Goal: Obtain resource: Obtain resource

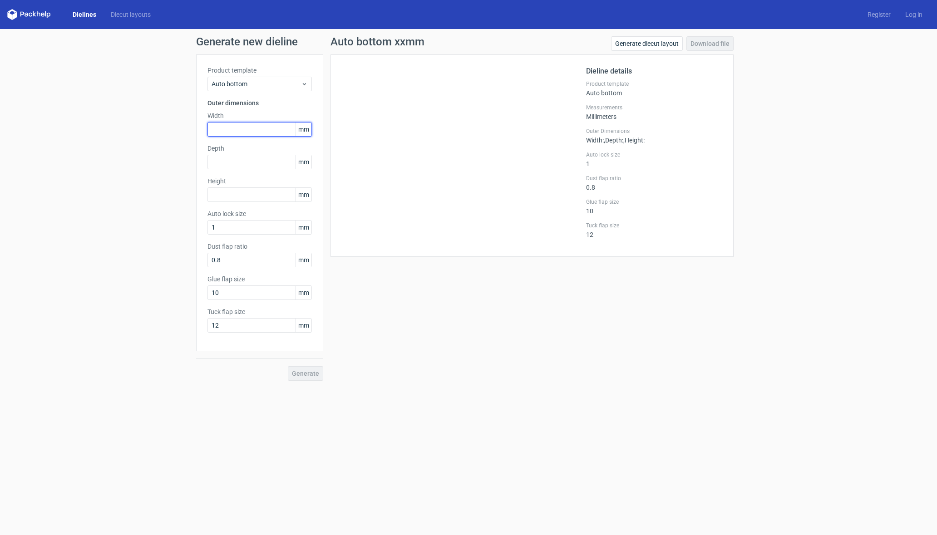
drag, startPoint x: 264, startPoint y: 129, endPoint x: 285, endPoint y: 130, distance: 20.9
click at [264, 129] on input "text" at bounding box center [260, 129] width 104 height 15
click at [293, 92] on div "Product template Auto bottom Outer dimensions Width mm Depth mm Height mm Auto …" at bounding box center [259, 202] width 127 height 297
drag, startPoint x: 301, startPoint y: 82, endPoint x: 301, endPoint y: 89, distance: 7.7
click at [301, 82] on icon at bounding box center [304, 83] width 7 height 7
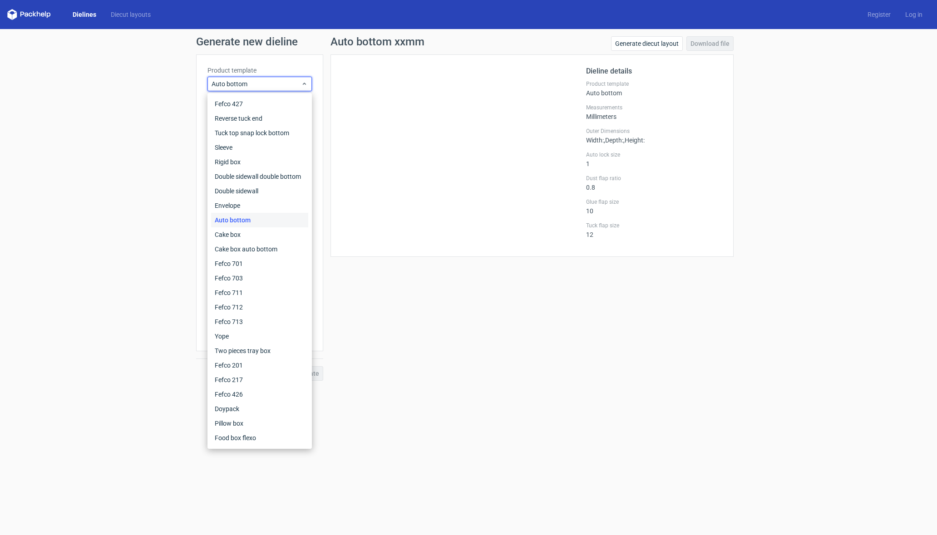
drag, startPoint x: 352, startPoint y: 80, endPoint x: 341, endPoint y: 89, distance: 14.4
click at [352, 80] on div at bounding box center [464, 156] width 244 height 180
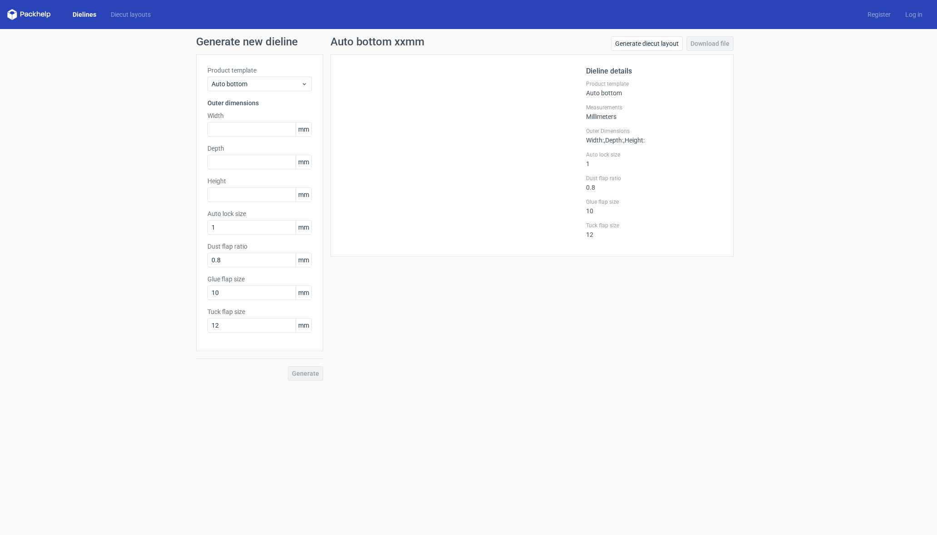
click at [173, 143] on div "Generate new dieline Product template Auto bottom Outer dimensions Width mm Dep…" at bounding box center [468, 208] width 937 height 359
click at [246, 127] on input "text" at bounding box center [260, 129] width 104 height 15
type input "455"
click at [272, 162] on input "text" at bounding box center [260, 162] width 104 height 15
type input "225"
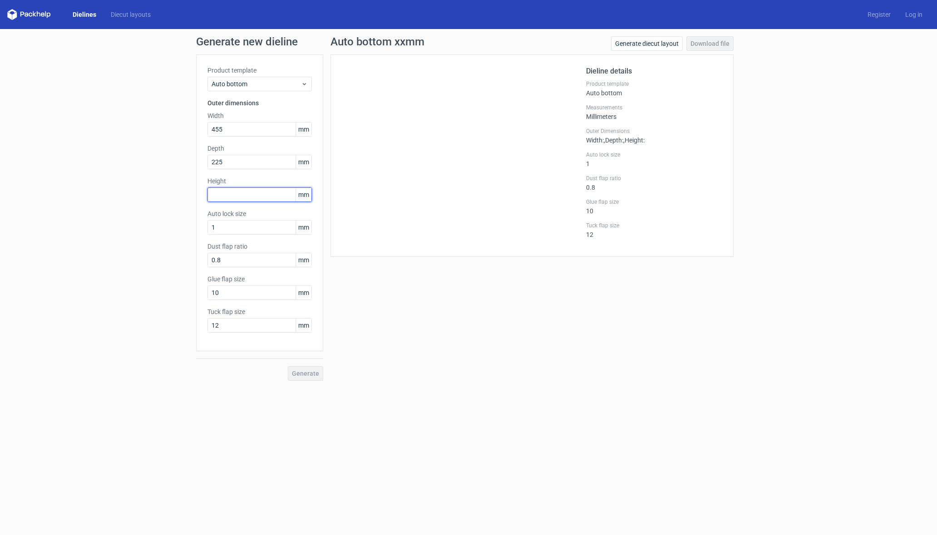
click at [250, 194] on input "text" at bounding box center [260, 195] width 104 height 15
type input "6"
type input "70"
click at [253, 232] on input "1" at bounding box center [260, 227] width 104 height 15
drag, startPoint x: 381, startPoint y: 366, endPoint x: 326, endPoint y: 371, distance: 54.7
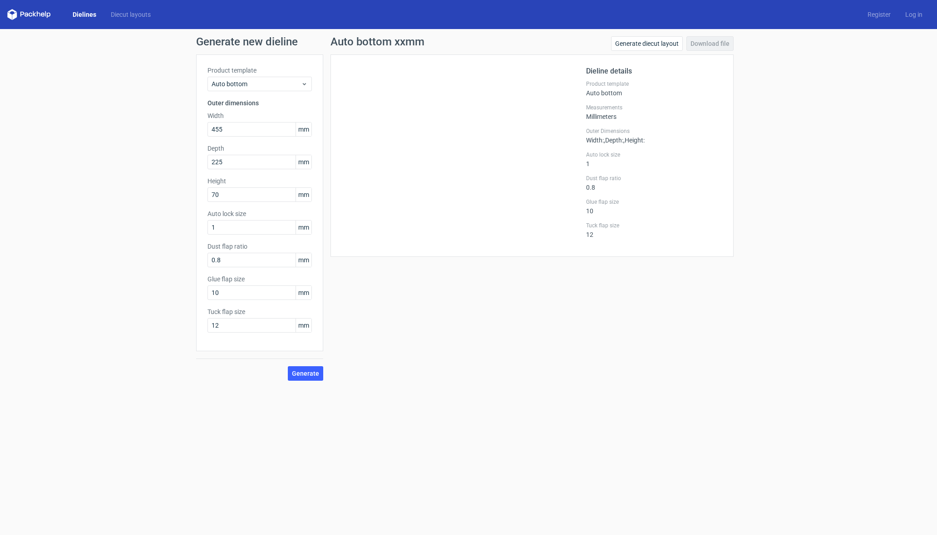
click at [381, 366] on div "Auto bottom xxmm Generate diecut layout Download file Dieline details Product t…" at bounding box center [532, 208] width 418 height 345
click at [307, 374] on span "Generate" at bounding box center [305, 374] width 27 height 6
click at [281, 81] on span "Auto bottom" at bounding box center [256, 83] width 89 height 9
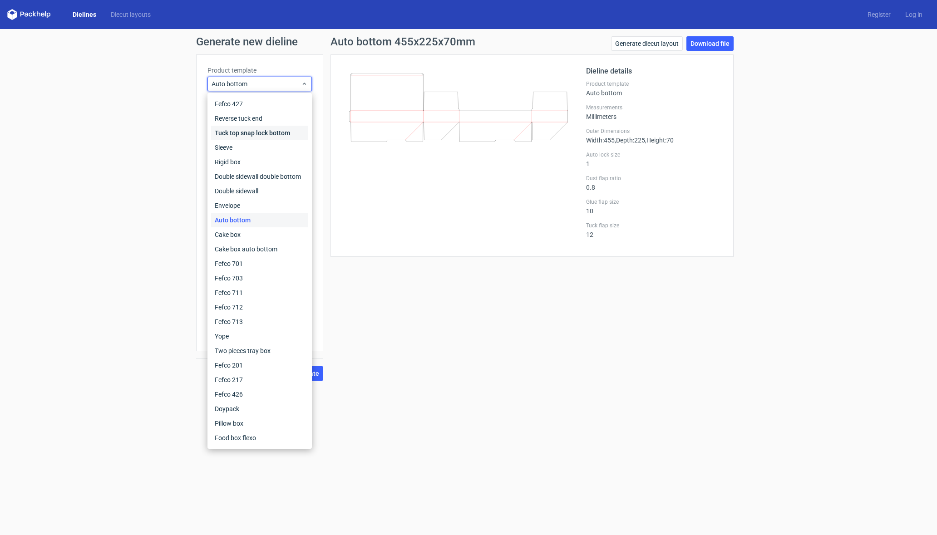
click at [272, 131] on div "Tuck top snap lock bottom" at bounding box center [259, 133] width 97 height 15
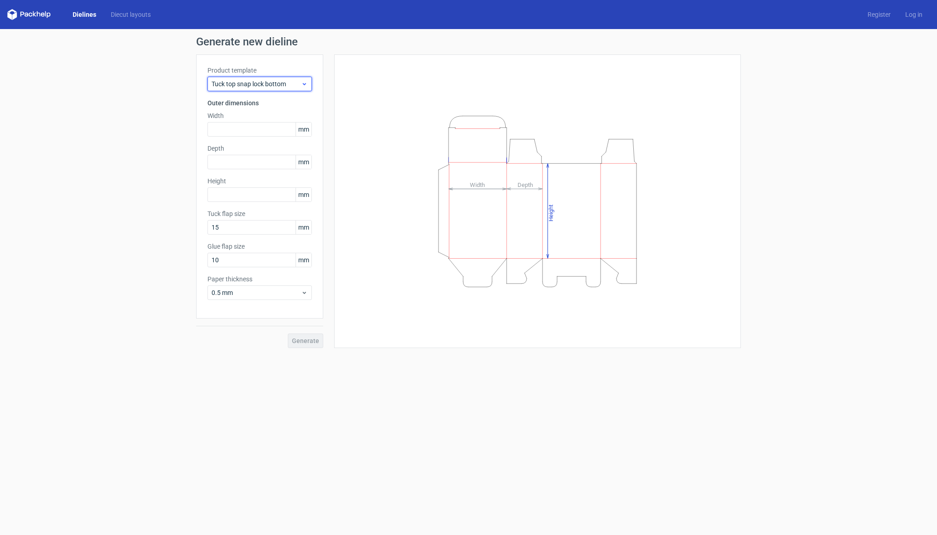
click at [280, 85] on span "Tuck top snap lock bottom" at bounding box center [256, 83] width 89 height 9
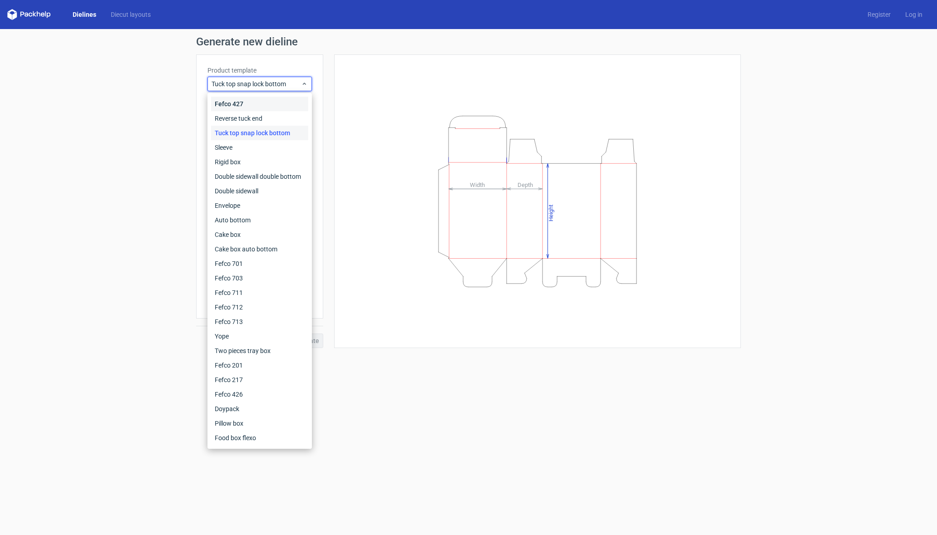
click at [263, 102] on div "Fefco 427" at bounding box center [259, 104] width 97 height 15
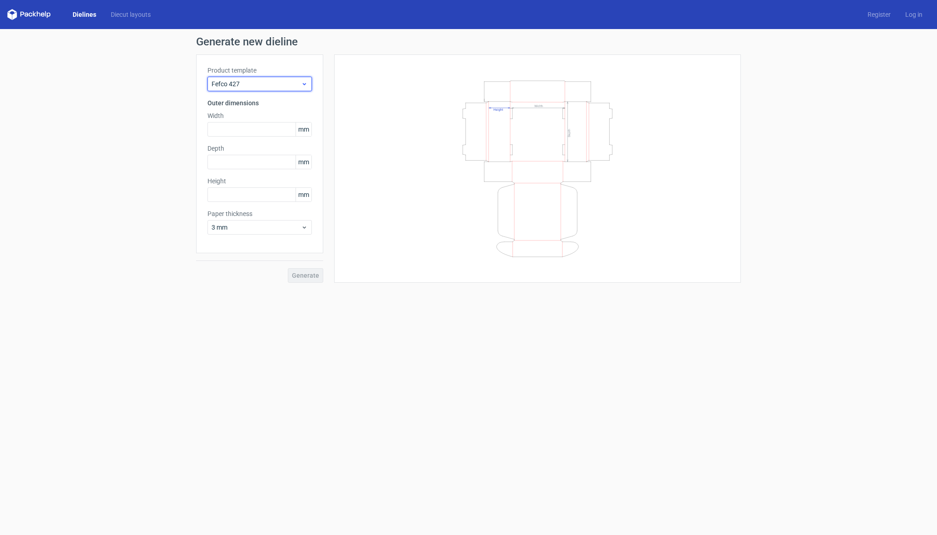
click at [272, 85] on span "Fefco 427" at bounding box center [256, 83] width 89 height 9
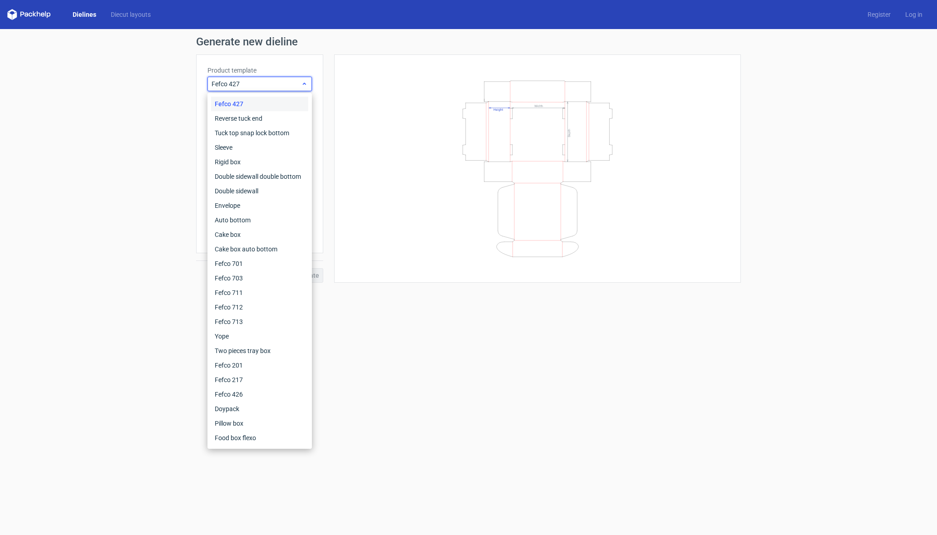
click at [275, 87] on span "Fefco 427" at bounding box center [256, 83] width 89 height 9
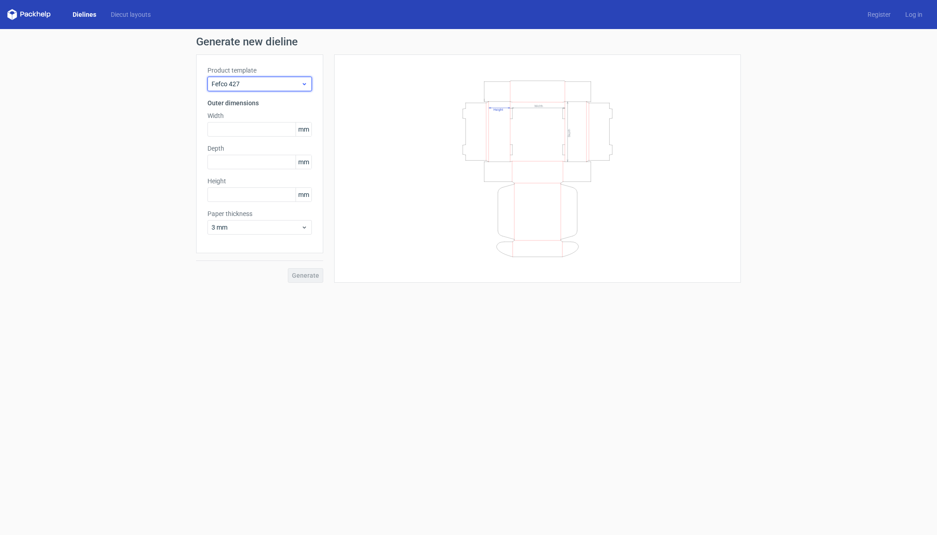
click at [295, 88] on span "Fefco 427" at bounding box center [256, 83] width 89 height 9
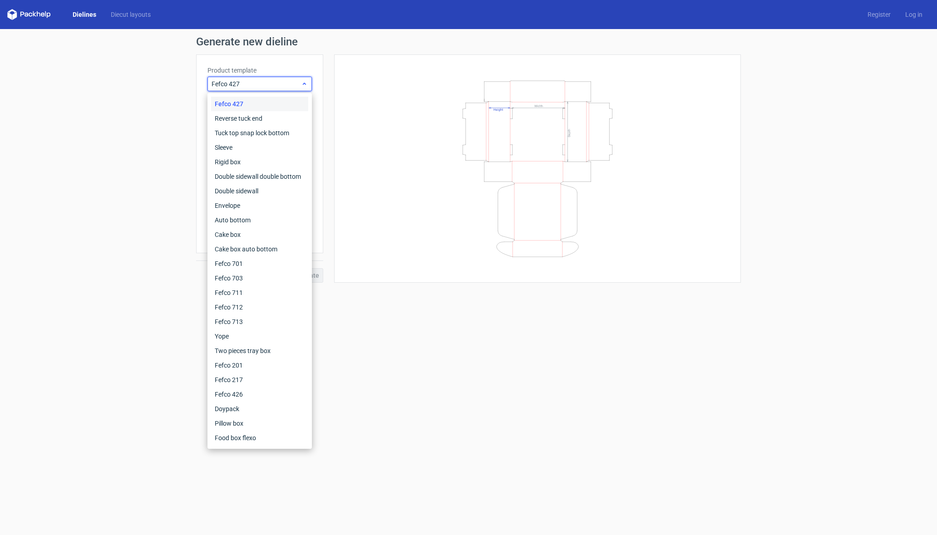
click at [295, 88] on span "Fefco 427" at bounding box center [256, 83] width 89 height 9
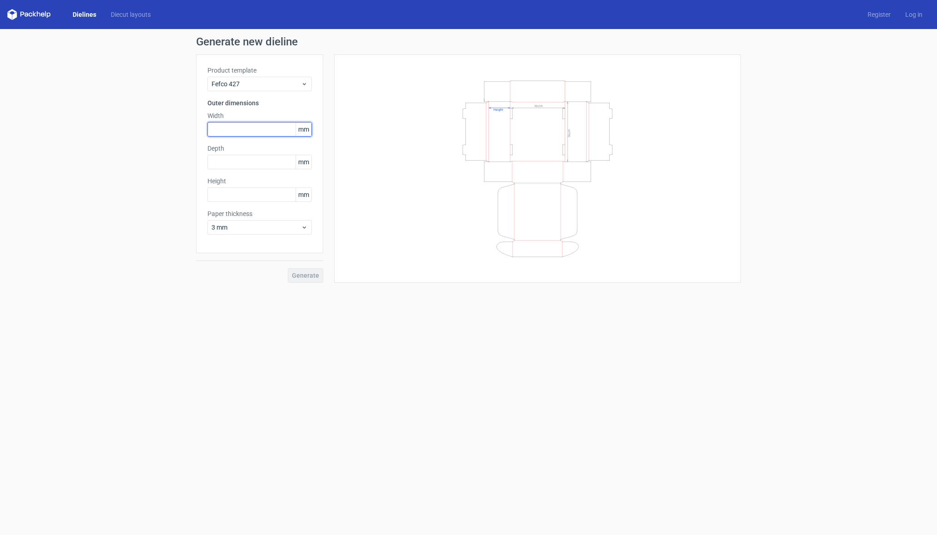
click at [241, 129] on input "text" at bounding box center [260, 129] width 104 height 15
type input "2"
type input "455"
click at [241, 159] on input "text" at bounding box center [260, 162] width 104 height 15
type input "255"
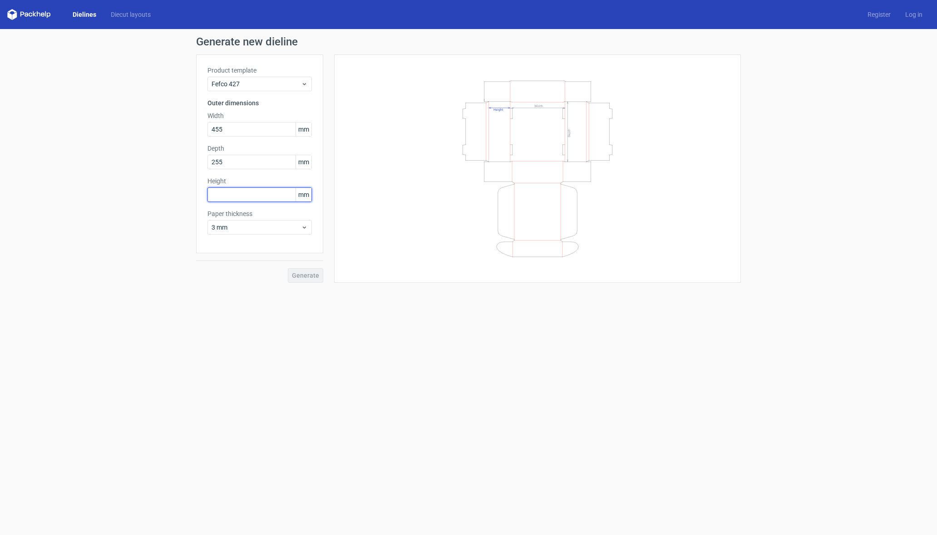
click at [228, 197] on input "text" at bounding box center [260, 195] width 104 height 15
type input "70"
click at [230, 159] on input "255" at bounding box center [260, 162] width 104 height 15
type input "225"
click at [305, 283] on div "Generate new dieline Product template Fefco 427 Outer dimensions Width 455 mm D…" at bounding box center [468, 159] width 937 height 261
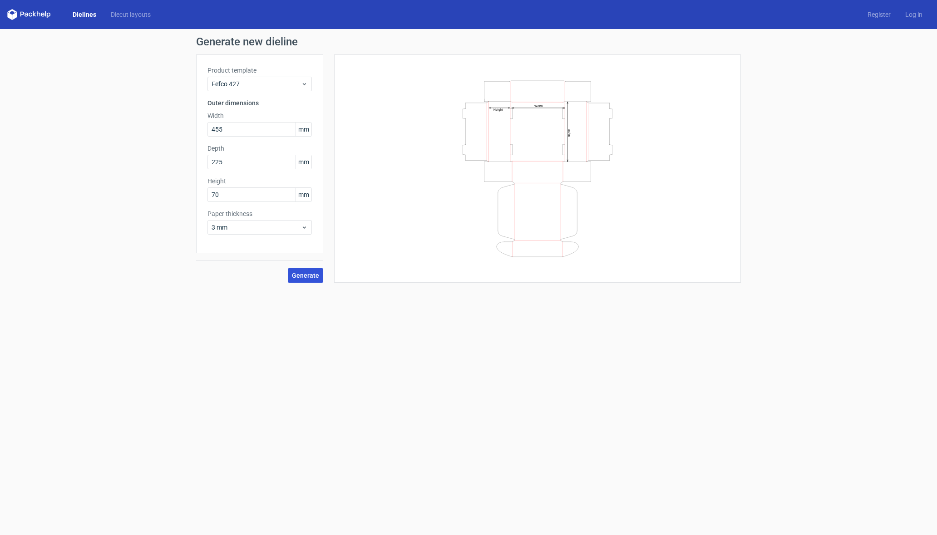
click at [309, 278] on span "Generate" at bounding box center [305, 275] width 27 height 6
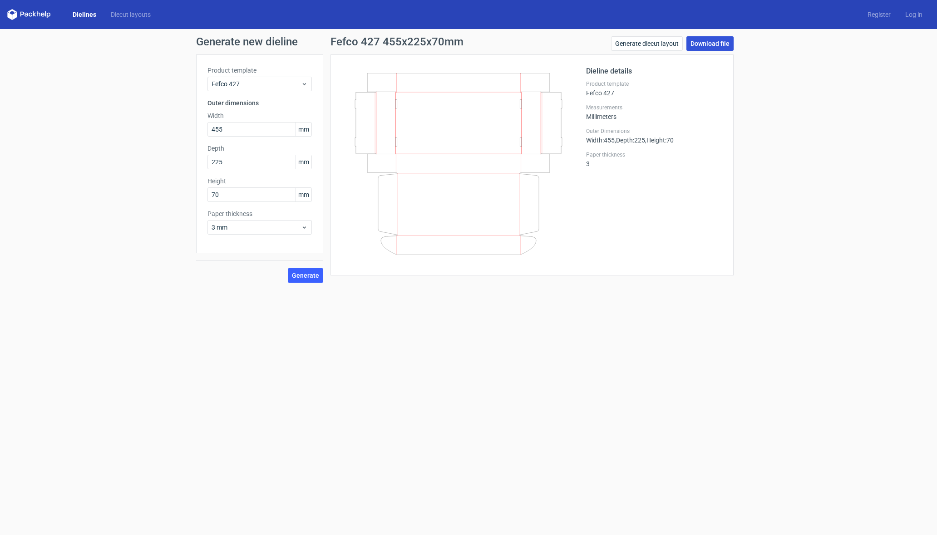
click at [720, 45] on link "Download file" at bounding box center [710, 43] width 47 height 15
